Goal: Information Seeking & Learning: Understand process/instructions

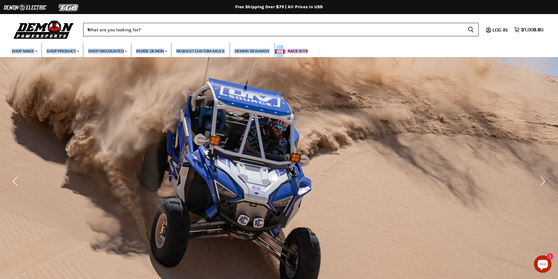
drag, startPoint x: 557, startPoint y: 34, endPoint x: 558, endPoint y: 57, distance: 22.8
click at [557, 58] on html "Skip to content Shop our brands: Shop our brands: Free Shipping Over $75 | All …" at bounding box center [279, 139] width 558 height 279
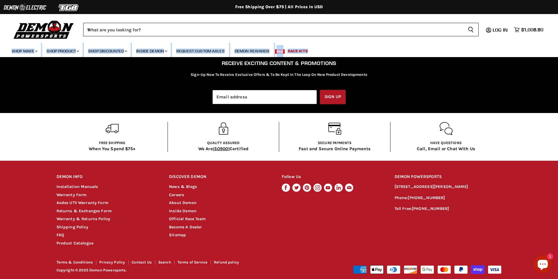
scroll to position [1120, 0]
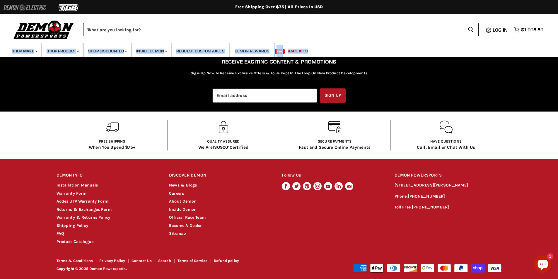
click at [31, 8] on img at bounding box center [25, 7] width 44 height 11
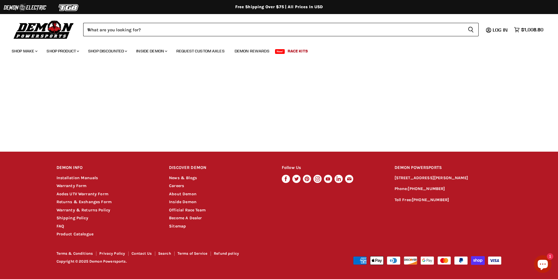
scroll to position [285, 0]
click at [99, 210] on link "Warranty & Returns Policy" at bounding box center [83, 210] width 54 height 5
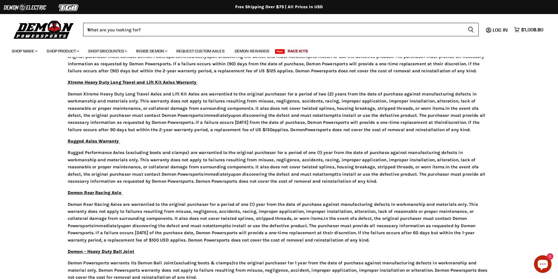
scroll to position [363, 0]
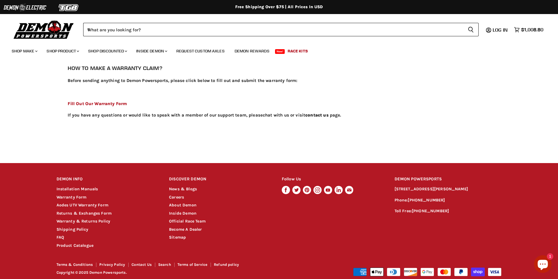
scroll to position [1620, 0]
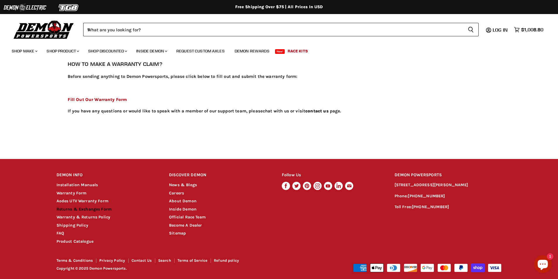
click at [97, 207] on link "Returns & Exchanges Form" at bounding box center [83, 209] width 55 height 5
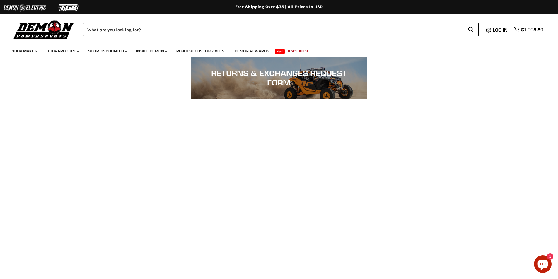
drag, startPoint x: 476, startPoint y: 92, endPoint x: 506, endPoint y: 101, distance: 31.6
click at [476, 92] on div "Returns & Exchanges Request Form" at bounding box center [279, 78] width 558 height 42
click at [546, 38] on div "Menu icon Translation missing: en.general.icons.icon_search_close icon Menu Wha…" at bounding box center [279, 28] width 558 height 30
click at [527, 28] on span "$1,008.80" at bounding box center [532, 30] width 22 height 6
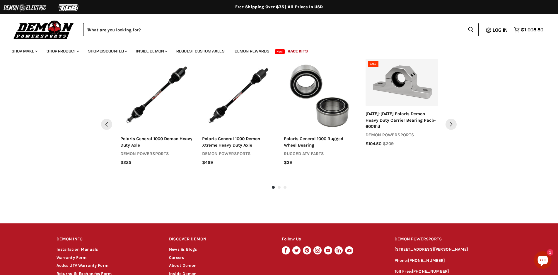
scroll to position [635, 0]
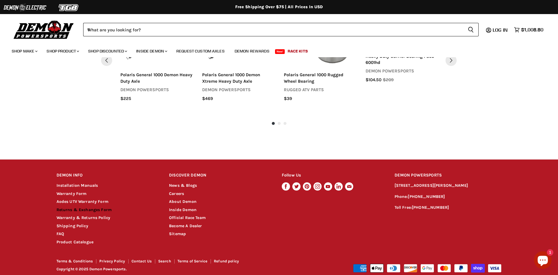
click at [84, 207] on link "Returns & Exchanges Form" at bounding box center [83, 209] width 55 height 5
